Goal: Task Accomplishment & Management: Manage account settings

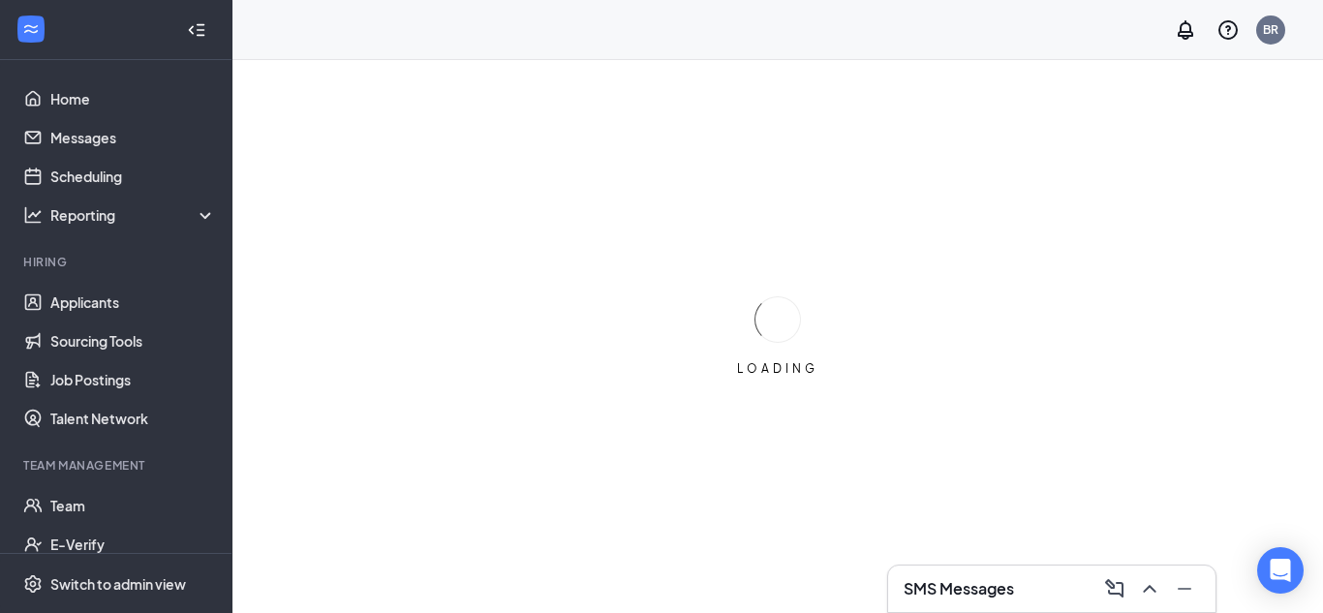
click at [1184, 454] on div "LOADING" at bounding box center [777, 336] width 1090 height 553
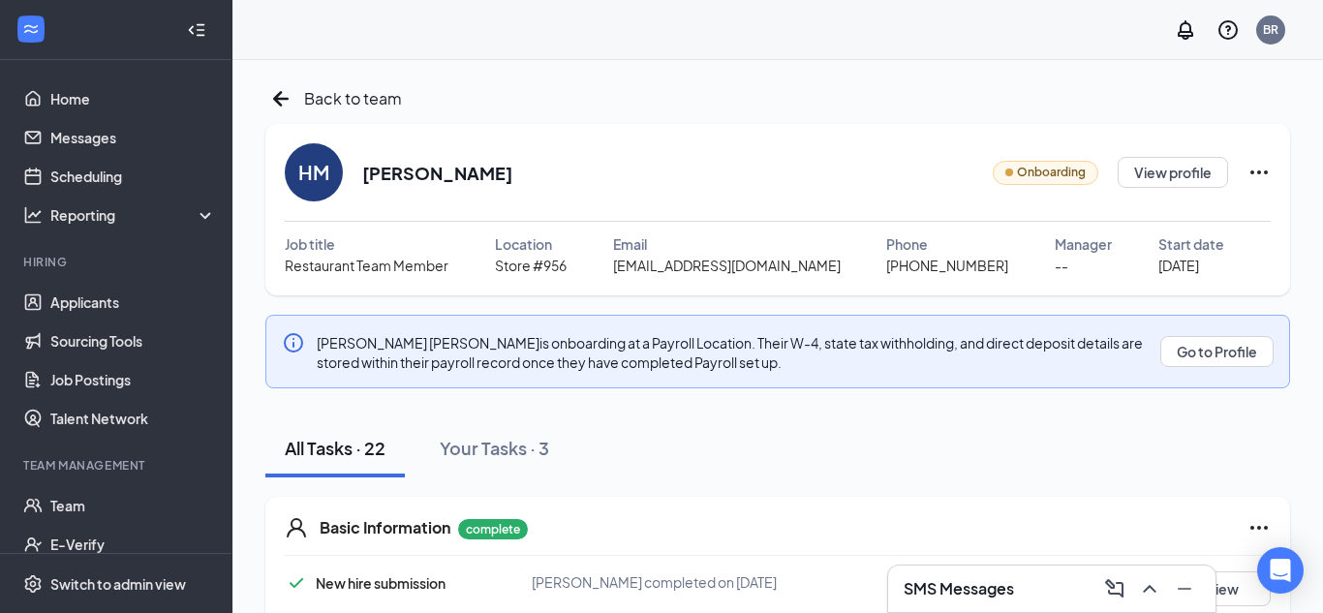
click at [1026, 368] on div "Hannah Marsh is onboarding at a Payroll Location. Their W-4, state tax withhold…" at bounding box center [733, 351] width 832 height 41
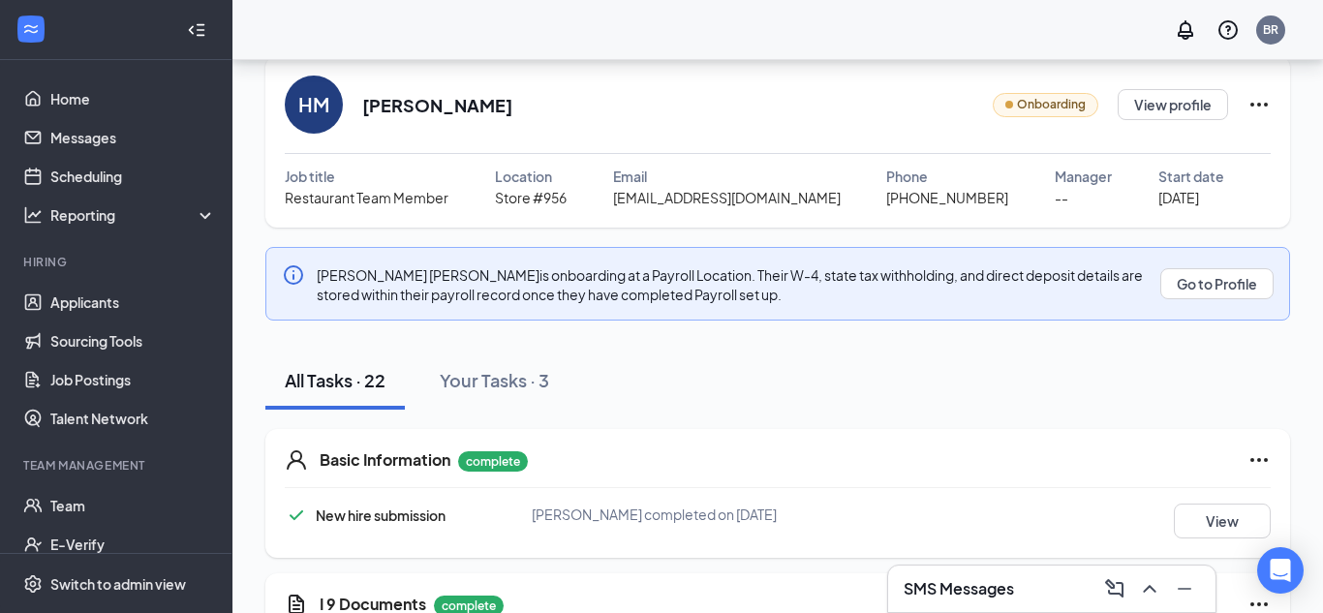
scroll to position [66, 0]
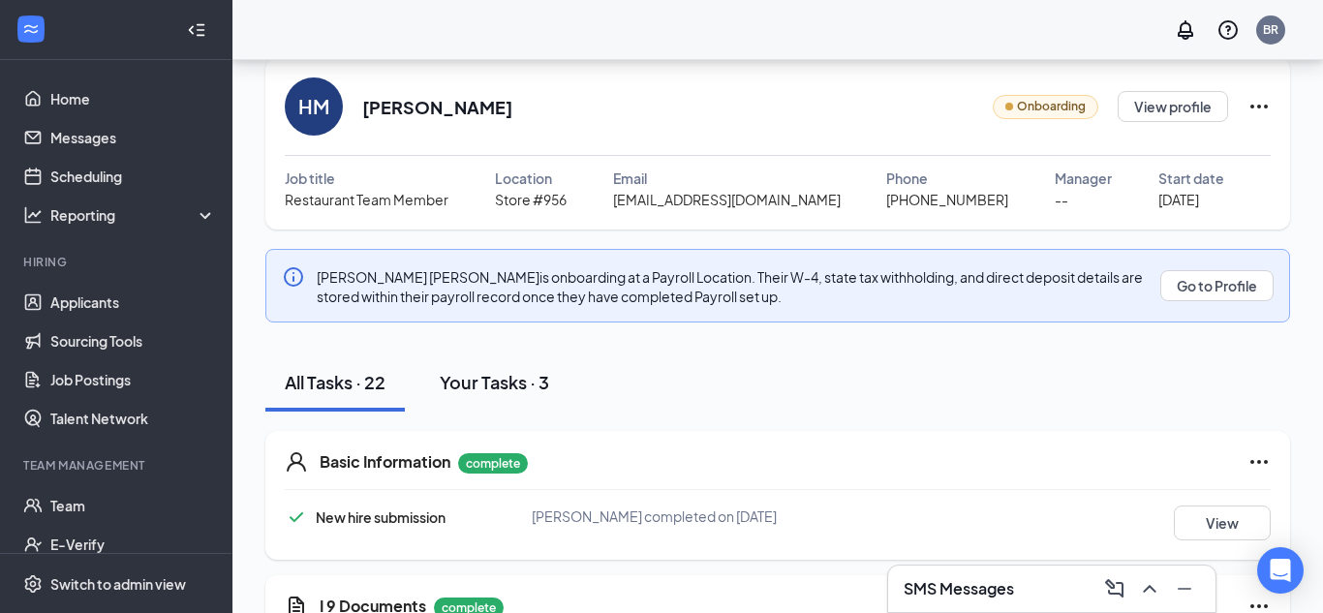
click at [508, 366] on button "Your Tasks · 3" at bounding box center [494, 382] width 148 height 58
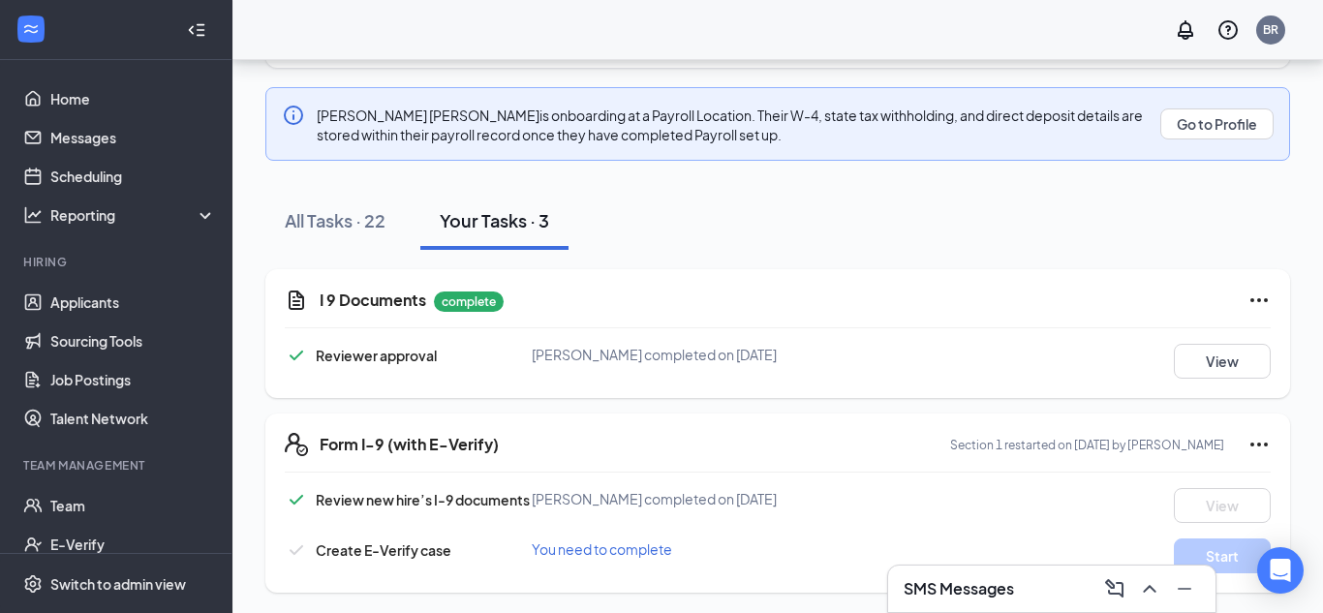
scroll to position [230, 0]
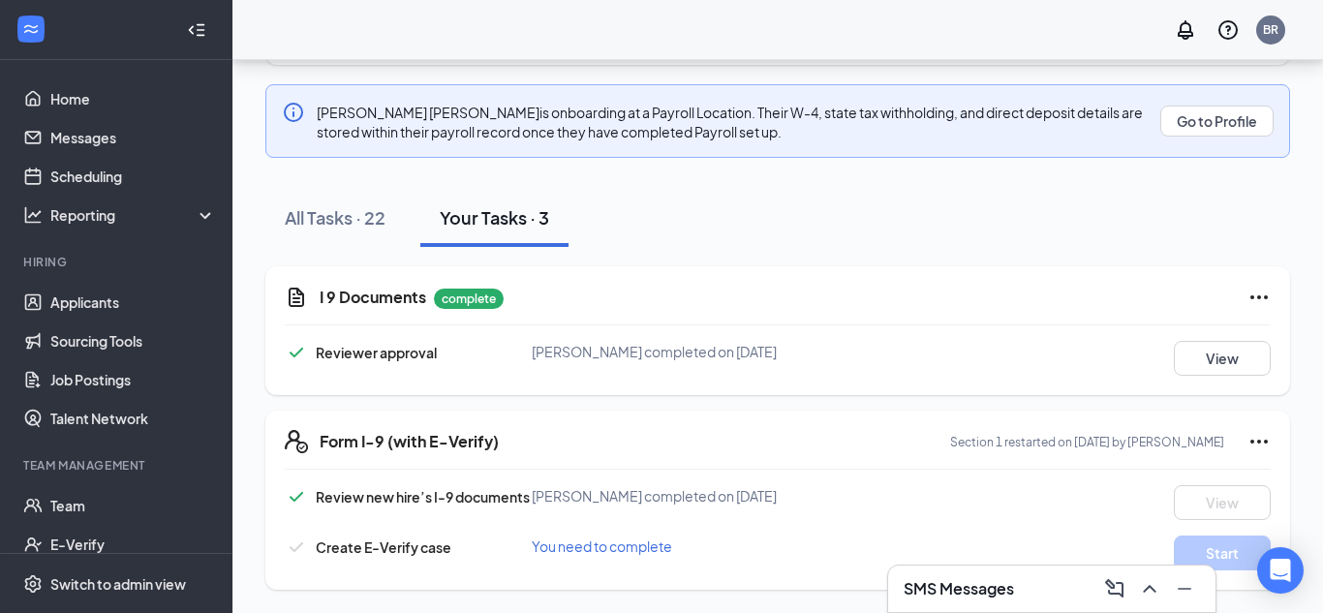
click at [606, 549] on span "You need to complete" at bounding box center [602, 545] width 140 height 17
click at [1213, 343] on button "View" at bounding box center [1222, 358] width 97 height 35
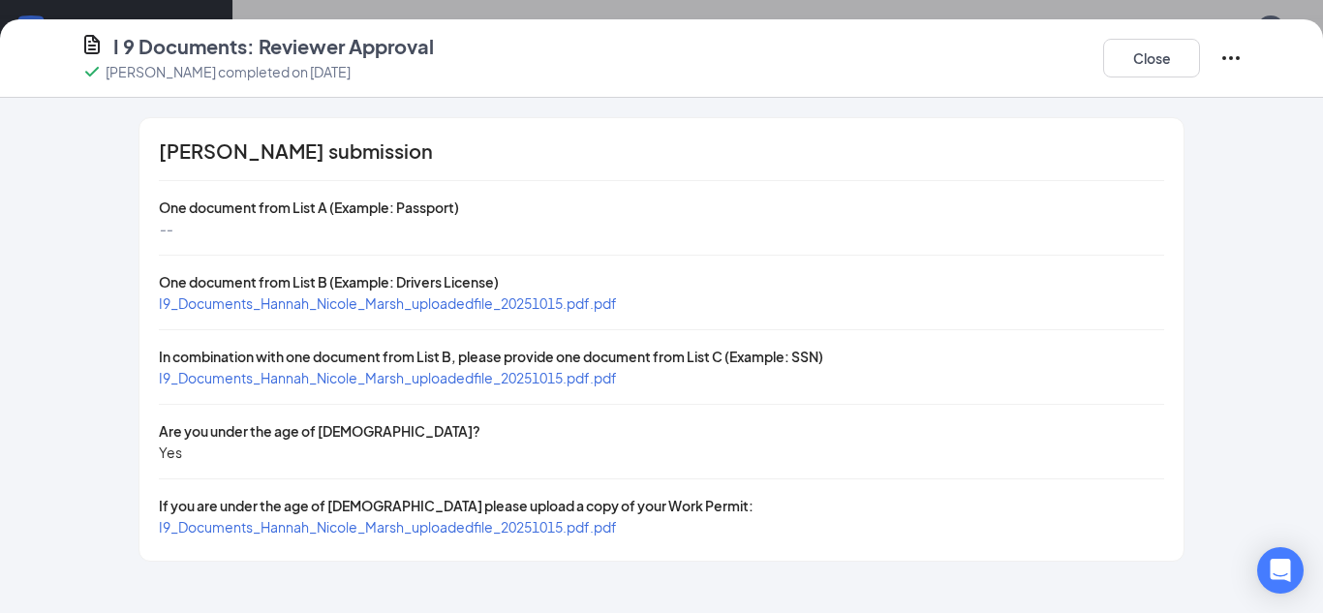
click at [338, 528] on span "I9_Documents_Hannah_Nicole_Marsh_uploadedfile_20251015.pdf.pdf" at bounding box center [388, 526] width 458 height 17
click at [1108, 62] on button "Close" at bounding box center [1151, 58] width 97 height 39
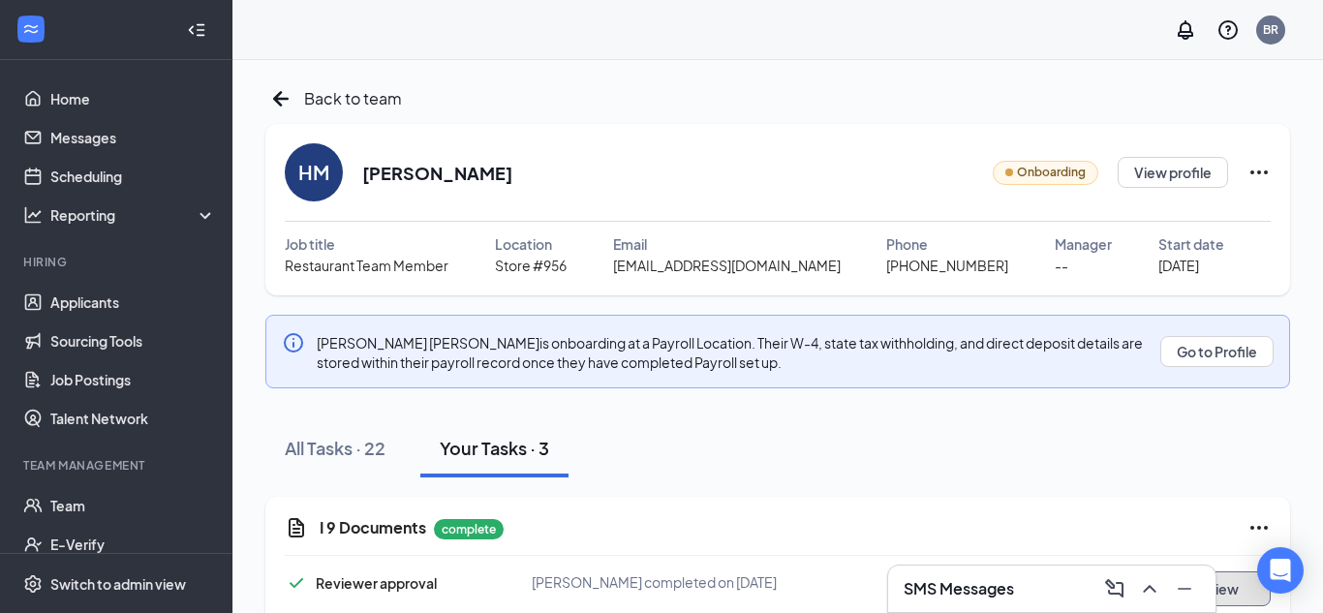
scroll to position [230, 0]
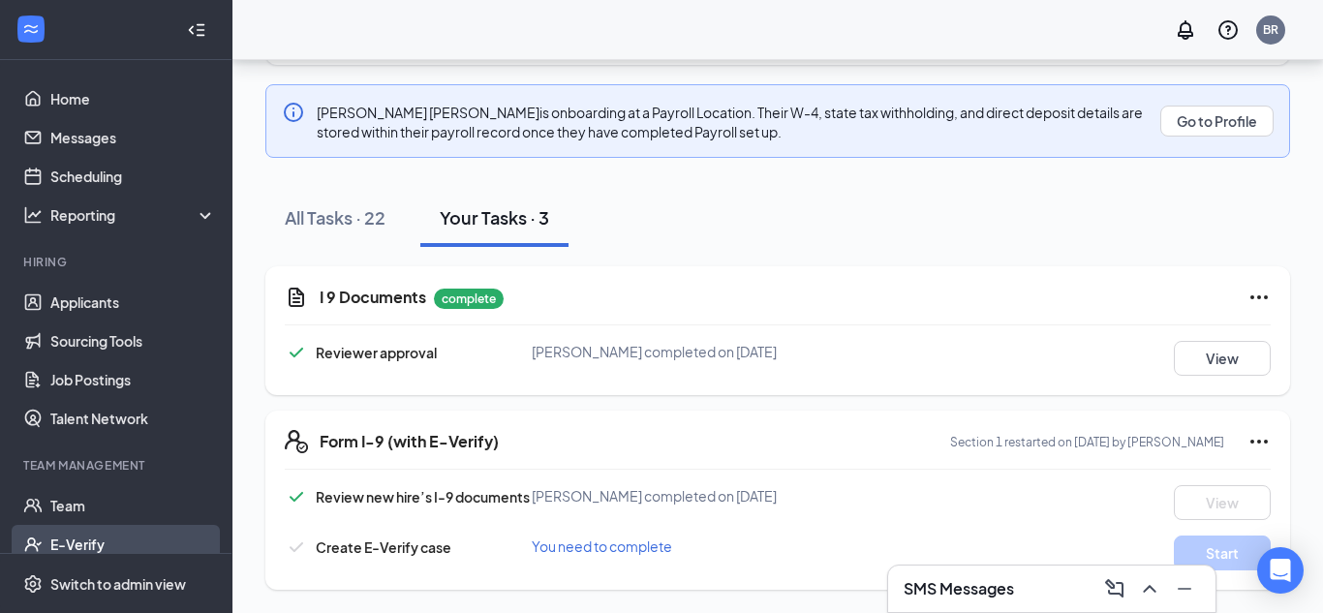
click at [88, 536] on link "E-Verify" at bounding box center [133, 544] width 166 height 39
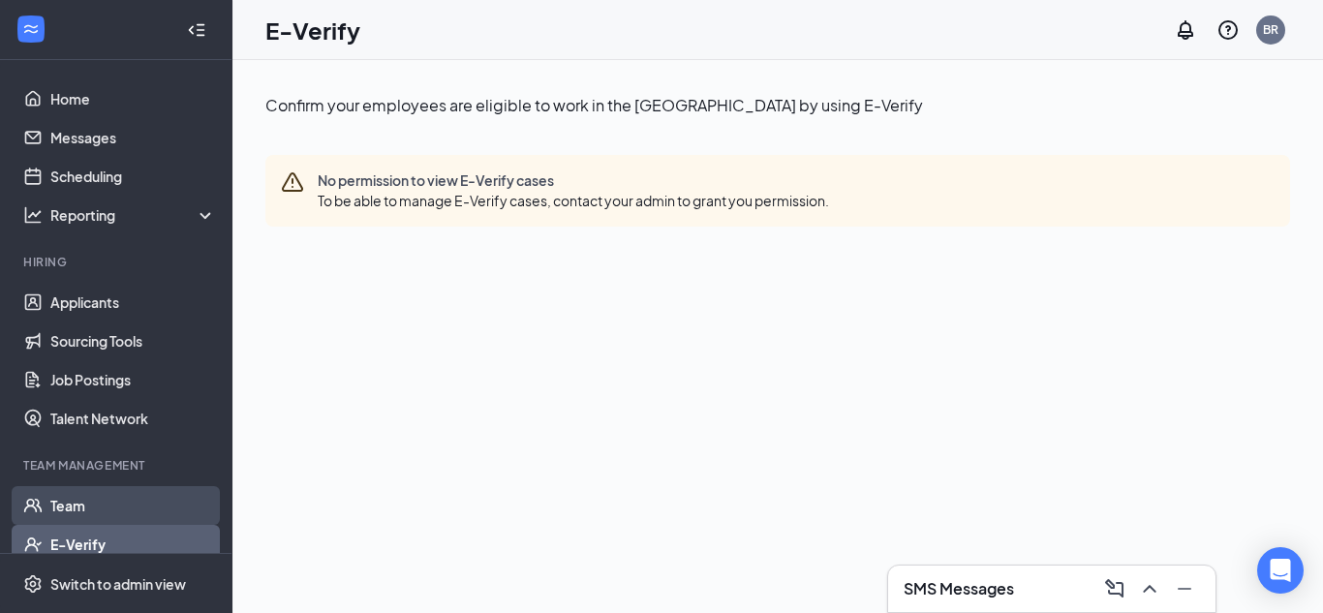
click at [100, 492] on link "Team" at bounding box center [133, 505] width 166 height 39
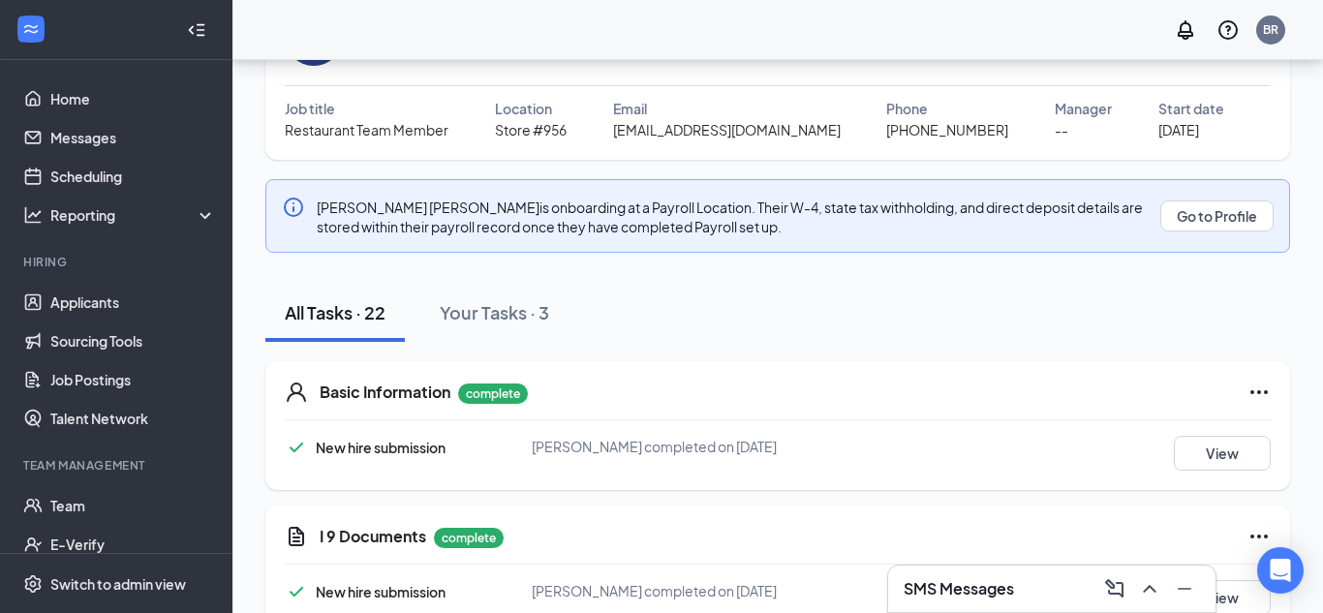
scroll to position [138, 0]
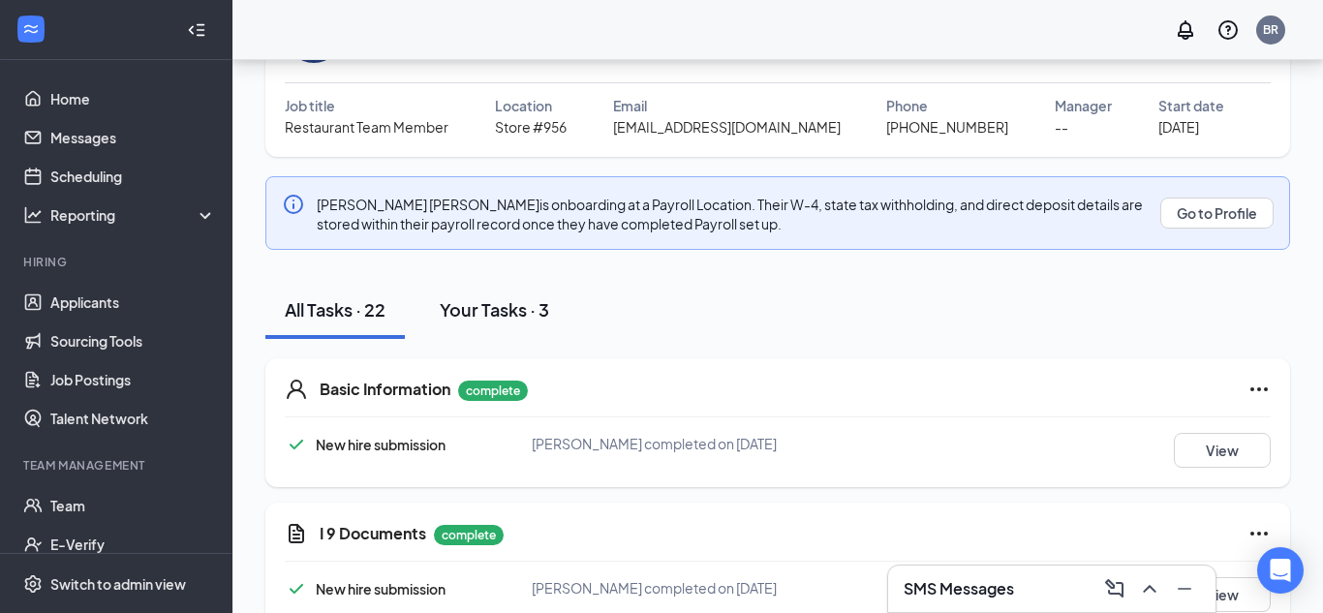
click at [476, 313] on div "Your Tasks · 3" at bounding box center [494, 309] width 109 height 24
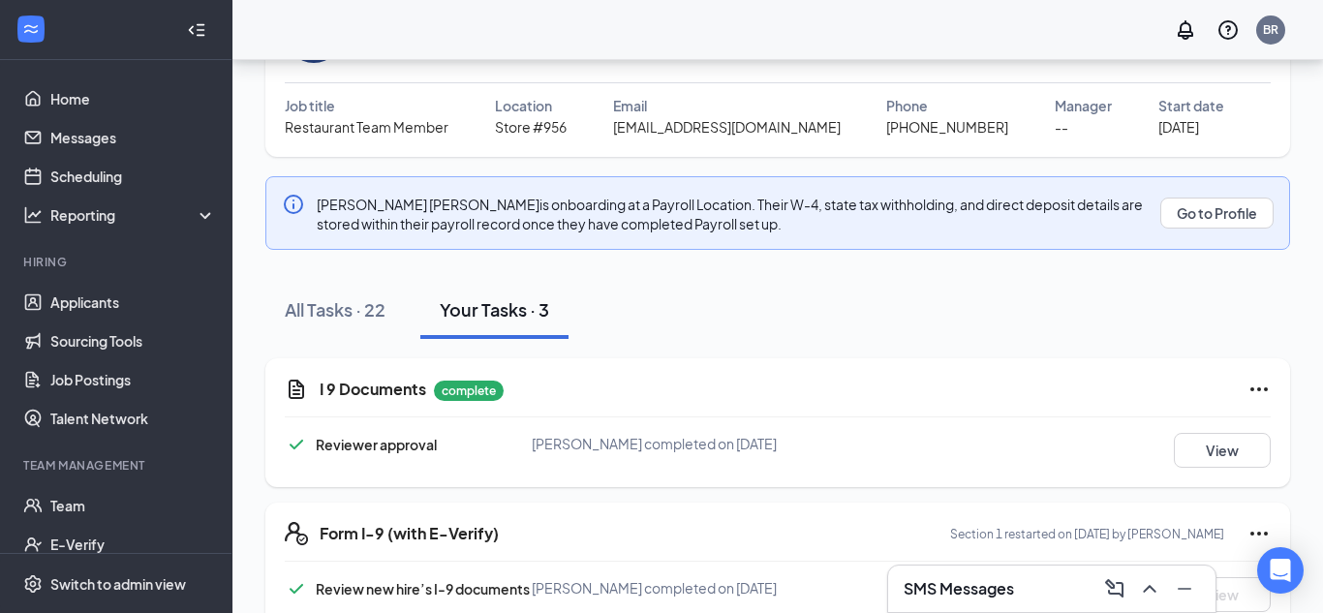
scroll to position [230, 0]
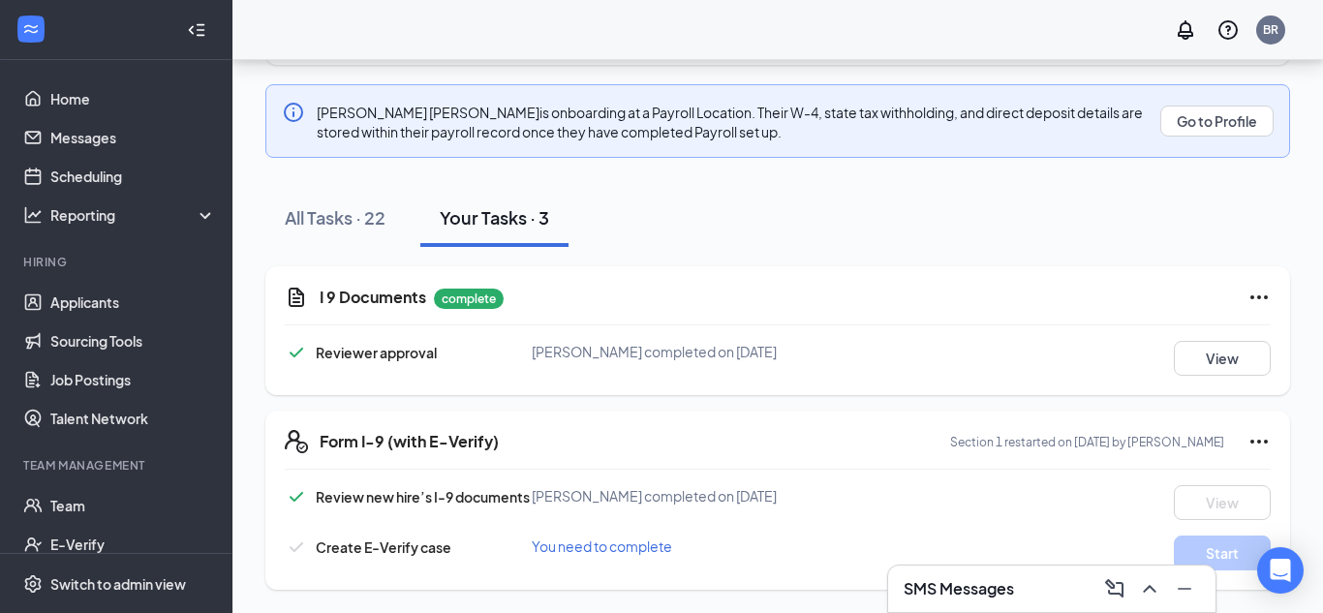
click at [1025, 444] on p "Section 1 restarted on [DATE] by [PERSON_NAME]" at bounding box center [1087, 442] width 274 height 16
click at [1038, 231] on div "All Tasks · 22 Your Tasks · 3" at bounding box center [777, 218] width 1024 height 58
click at [1230, 126] on button "Go to Profile" at bounding box center [1216, 121] width 113 height 31
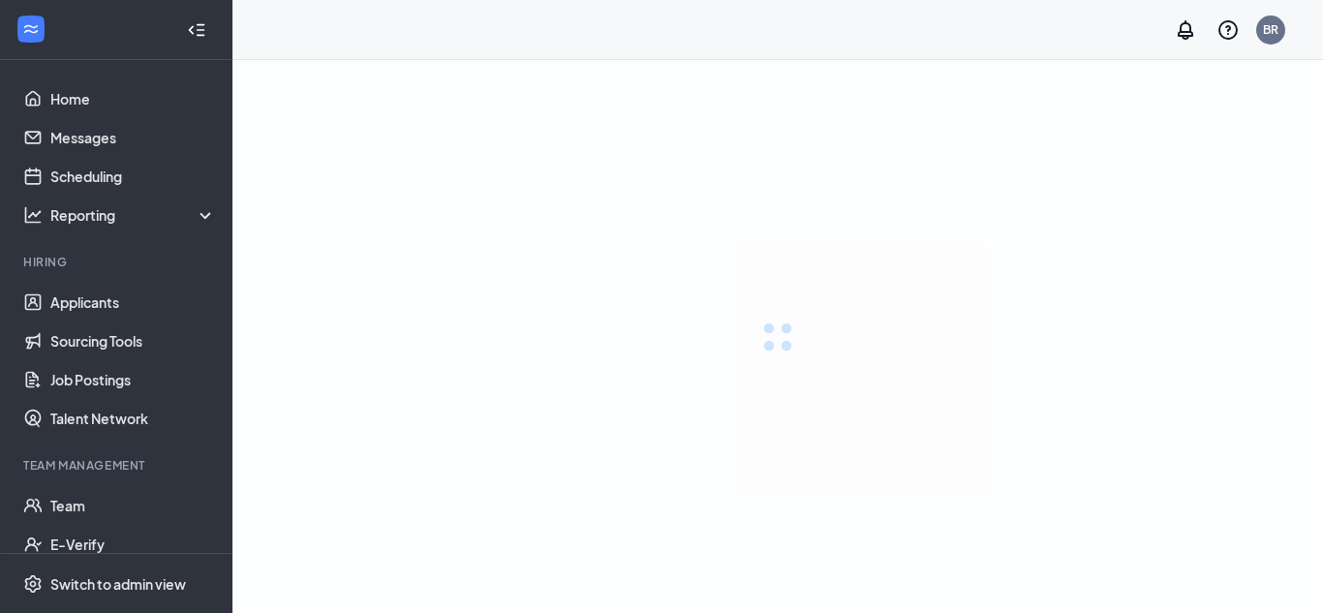
click at [1145, 283] on div at bounding box center [777, 336] width 1090 height 553
click at [1145, 283] on div "LOADING" at bounding box center [777, 336] width 1090 height 553
